Goal: Obtain resource: Obtain resource

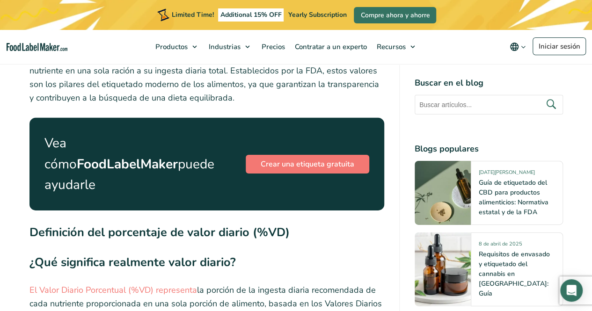
scroll to position [1450, 0]
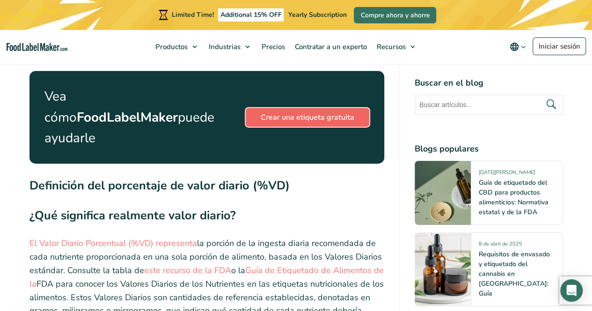
click at [319, 123] on link "Crear una etiqueta gratuita" at bounding box center [307, 117] width 123 height 19
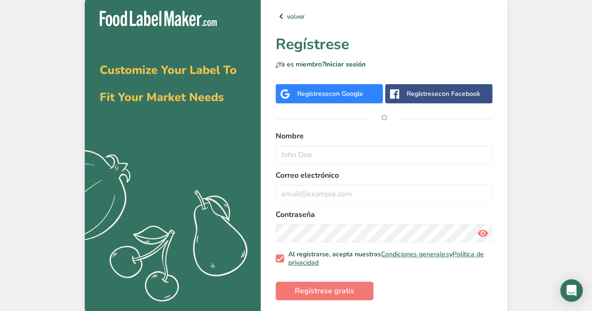
scroll to position [4, 0]
